Goal: Check status

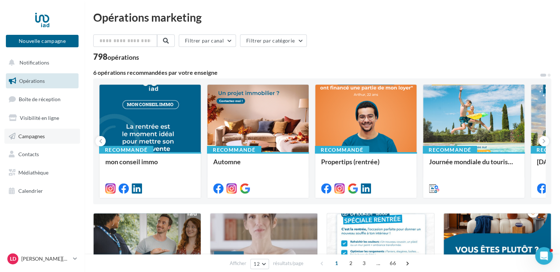
click at [33, 138] on span "Campagnes" at bounding box center [31, 136] width 26 height 6
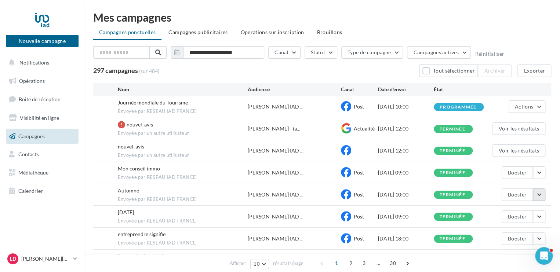
click at [536, 195] on button "button" at bounding box center [539, 195] width 12 height 12
click at [508, 213] on button "Voir les résultats" at bounding box center [508, 212] width 73 height 19
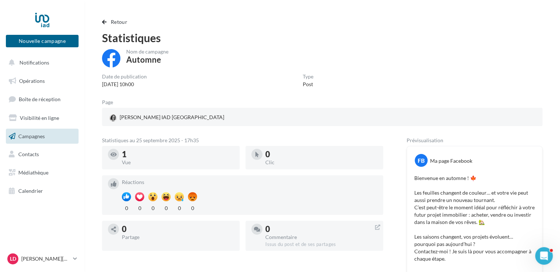
click at [22, 138] on span "Campagnes" at bounding box center [31, 136] width 26 height 6
